Goal: Information Seeking & Learning: Learn about a topic

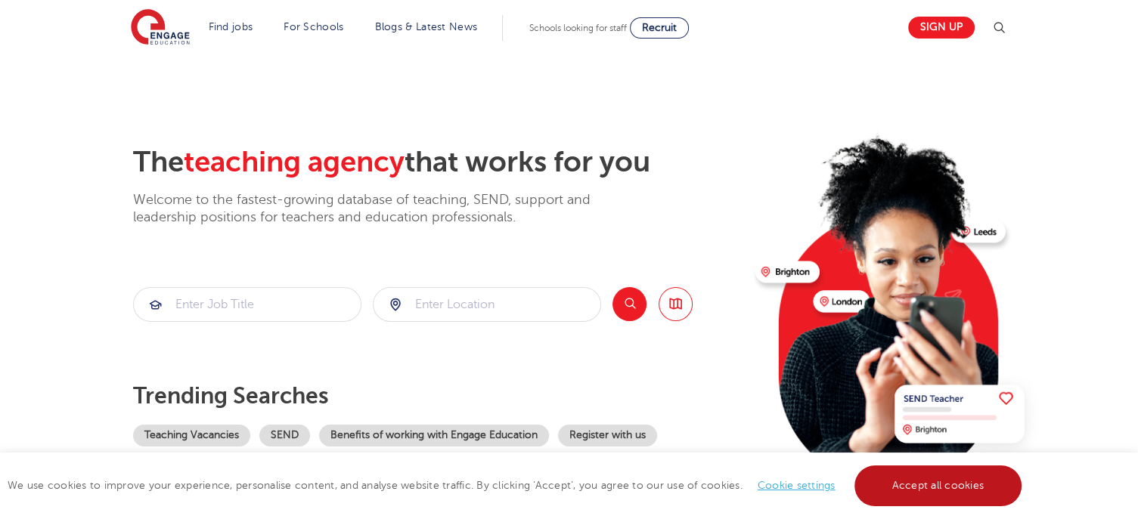
click at [916, 477] on link "Accept all cookies" at bounding box center [938, 486] width 168 height 41
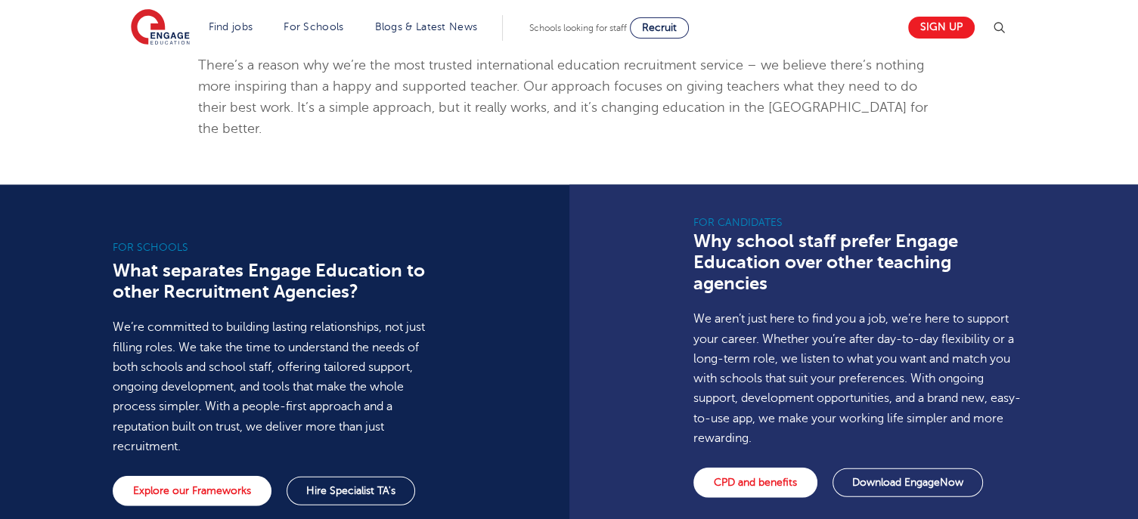
scroll to position [358, 0]
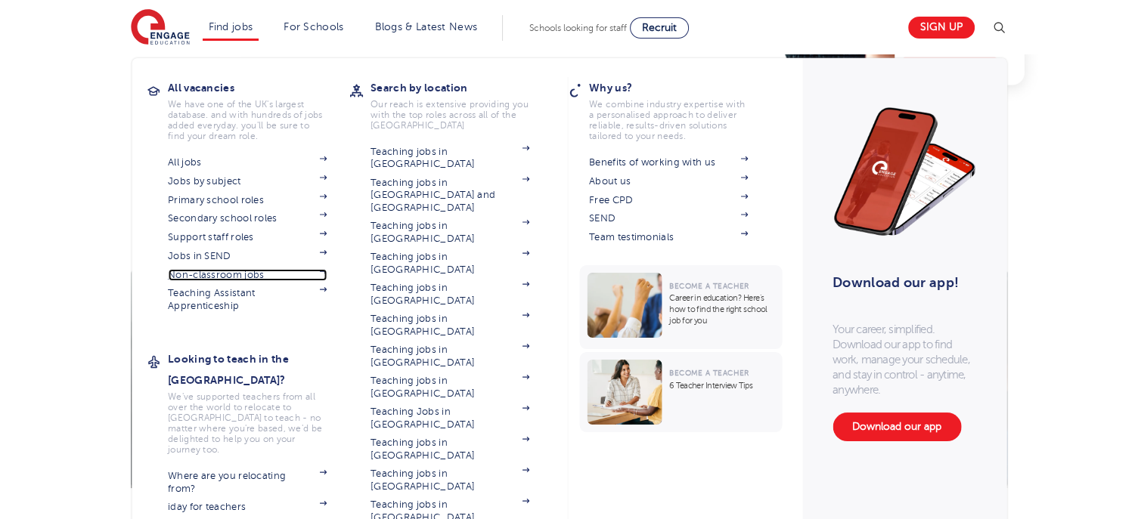
click at [237, 271] on link "Non-classroom jobs" at bounding box center [247, 275] width 159 height 12
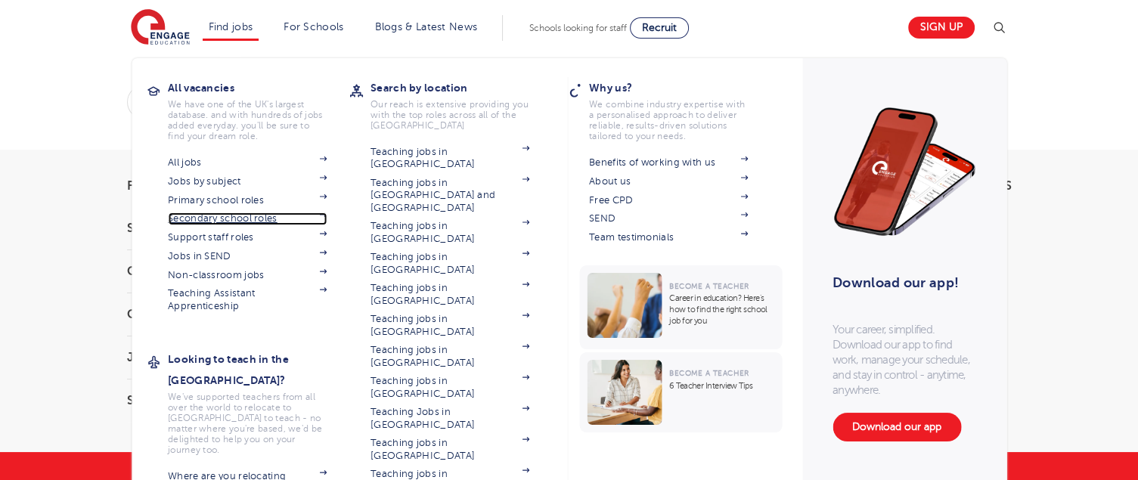
click at [205, 216] on link "Secondary school roles" at bounding box center [247, 218] width 159 height 12
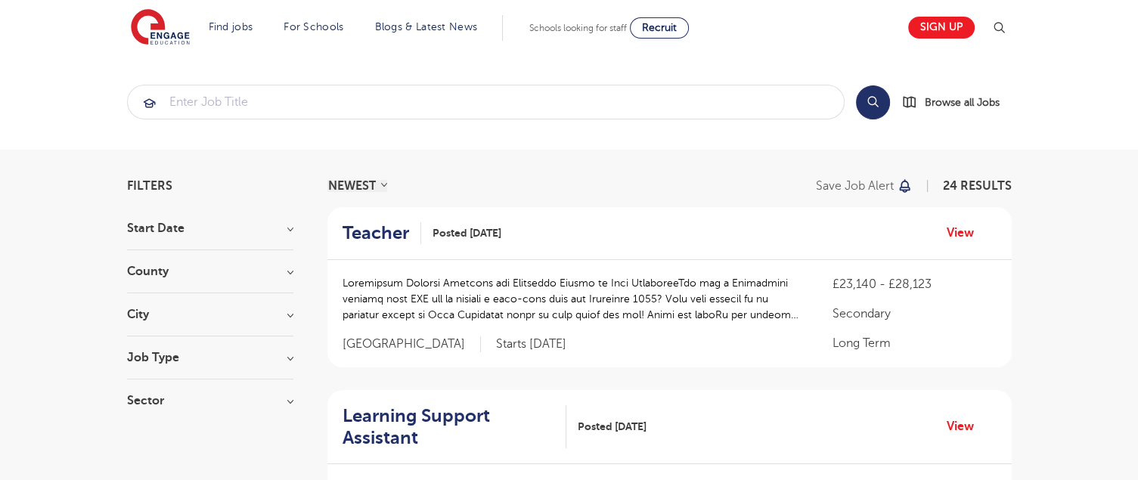
click at [204, 275] on h3 "County" at bounding box center [210, 271] width 166 height 12
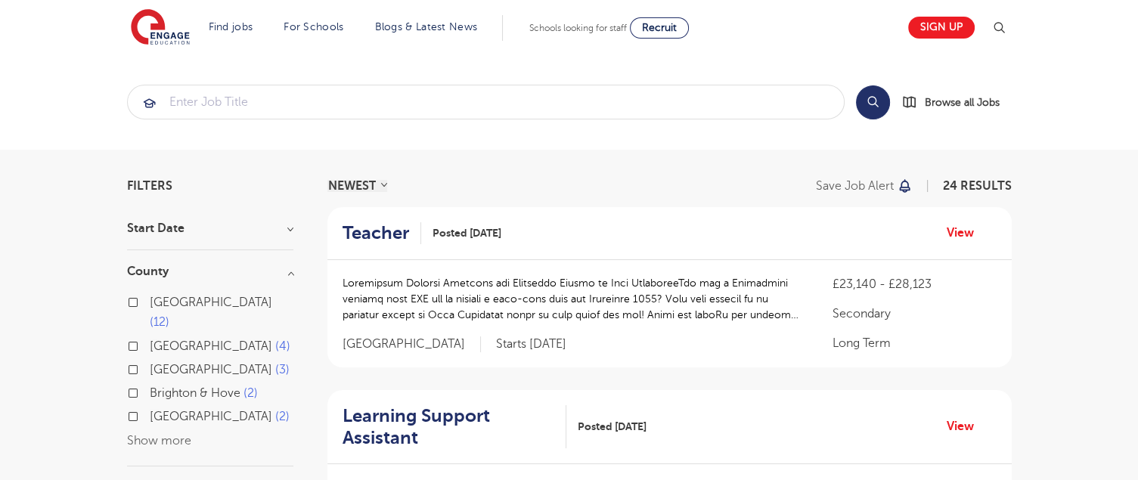
click at [160, 411] on div "[GEOGRAPHIC_DATA] 12 [GEOGRAPHIC_DATA] 4 [GEOGRAPHIC_DATA] 3 [GEOGRAPHIC_DATA] …" at bounding box center [210, 372] width 166 height 158
click at [160, 434] on button "Show more" at bounding box center [159, 441] width 64 height 14
